Goal: Task Accomplishment & Management: Manage account settings

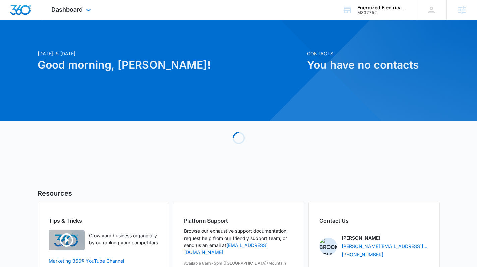
click at [89, 18] on div "Dashboard Apps Reputation Websites Forms CRM Email Social Content Ads Intellige…" at bounding box center [71, 10] width 61 height 20
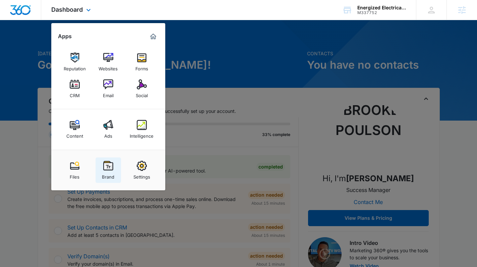
click at [113, 161] on img at bounding box center [108, 166] width 10 height 10
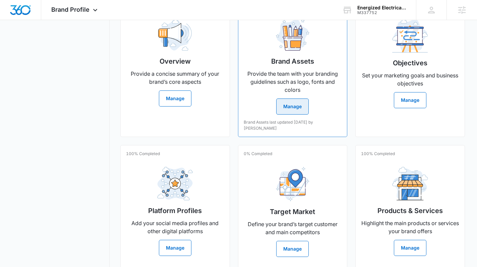
scroll to position [157, 0]
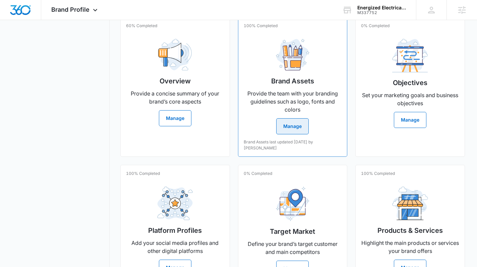
click at [285, 124] on div "Brand Assets Provide the team with your branding guidelines such as logo, fonts…" at bounding box center [293, 84] width 98 height 101
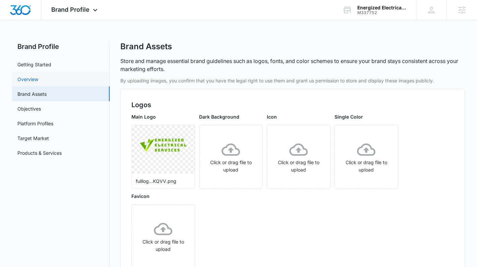
click at [38, 78] on link "Overview" at bounding box center [27, 79] width 21 height 7
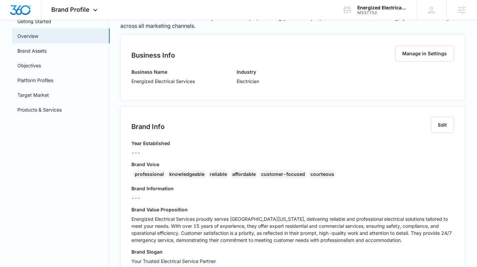
scroll to position [213, 0]
